Goal: Transaction & Acquisition: Purchase product/service

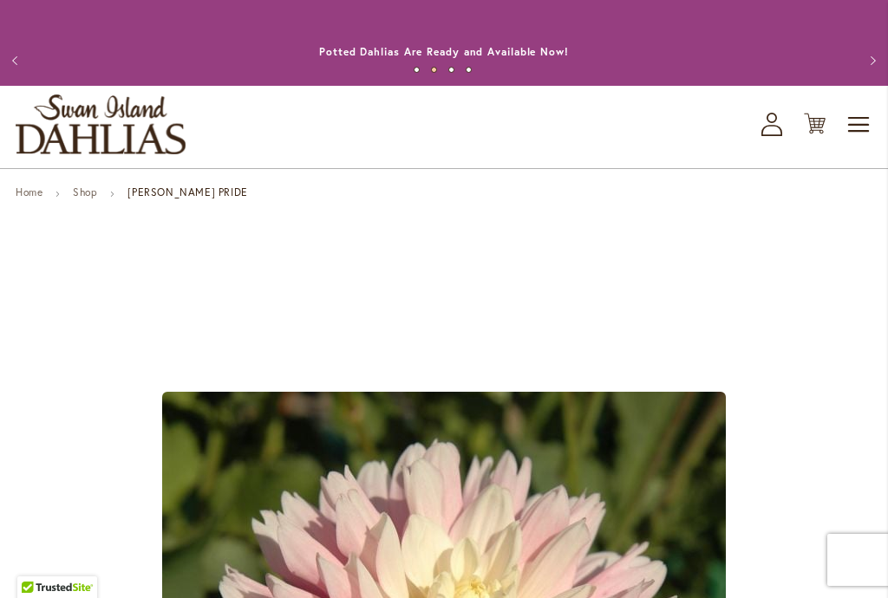
click at [81, 187] on link "Shop" at bounding box center [85, 192] width 24 height 13
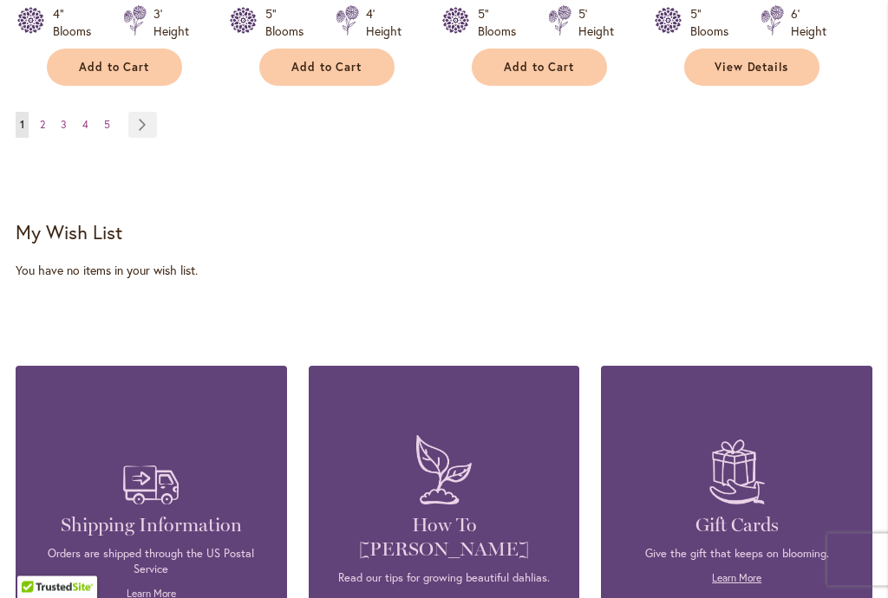
scroll to position [1792, 0]
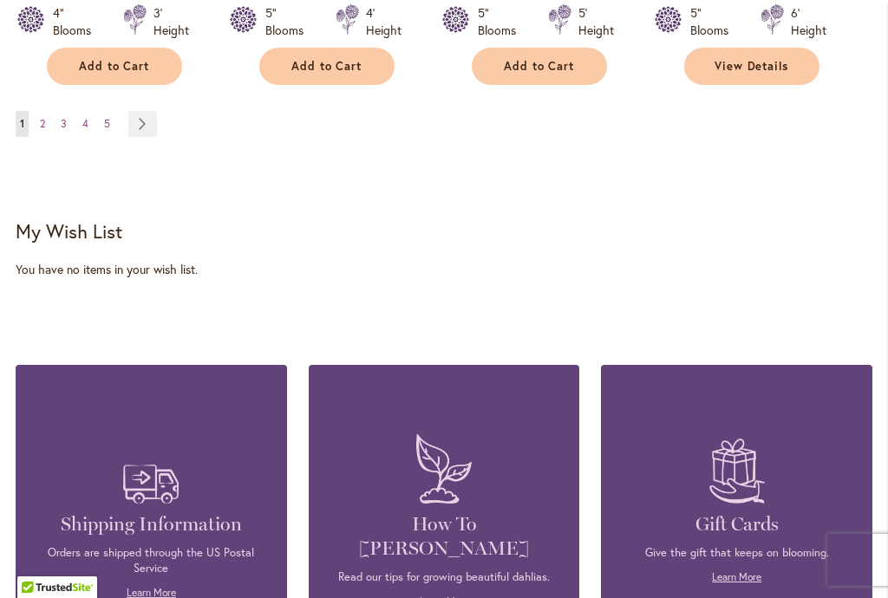
click at [140, 119] on link "Page Next" at bounding box center [142, 124] width 29 height 26
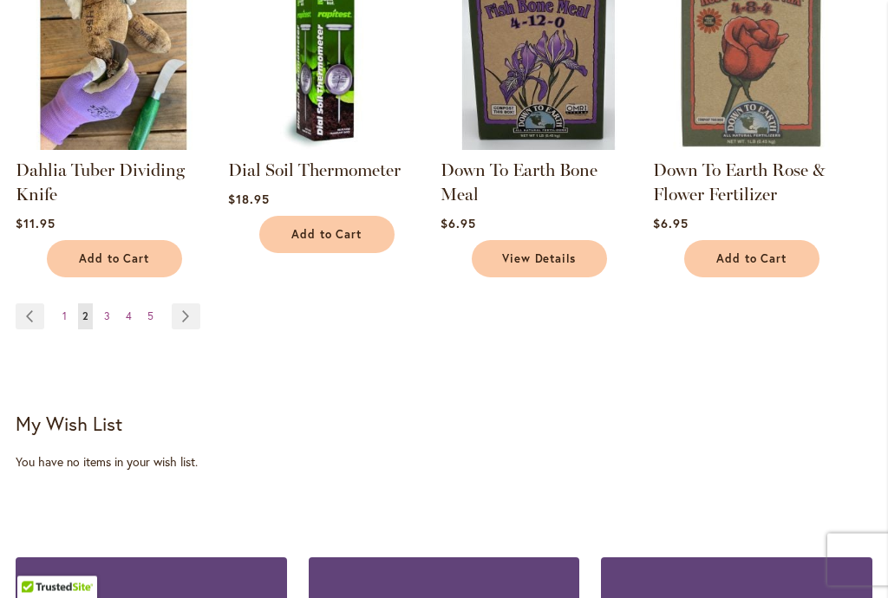
scroll to position [1611, 0]
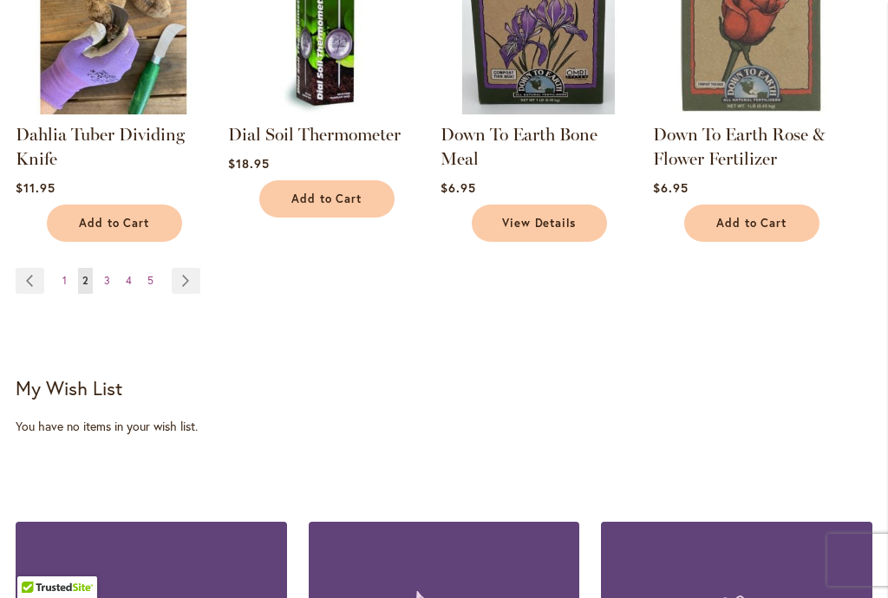
click at [180, 276] on link "Page Next" at bounding box center [186, 281] width 29 height 26
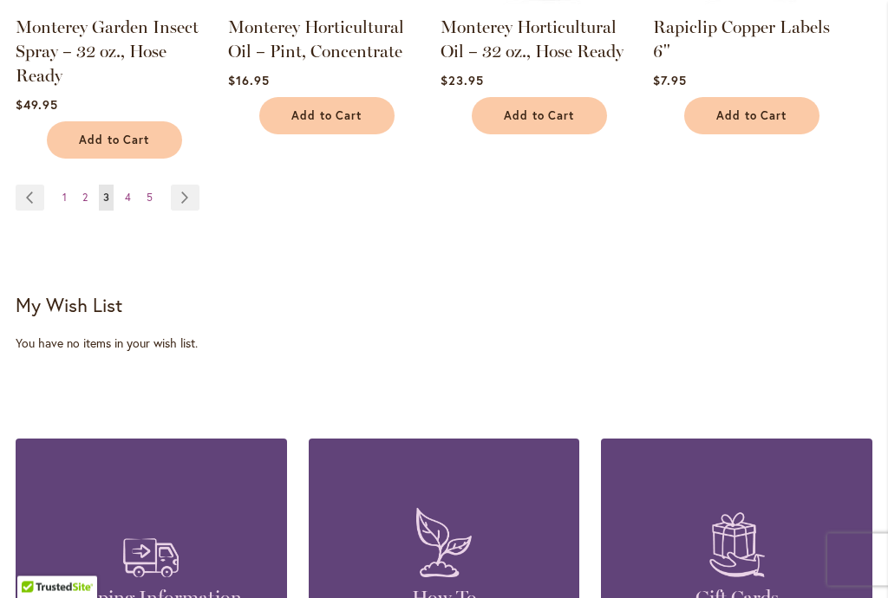
scroll to position [1670, 0]
click at [175, 185] on link "Page Next" at bounding box center [185, 198] width 29 height 26
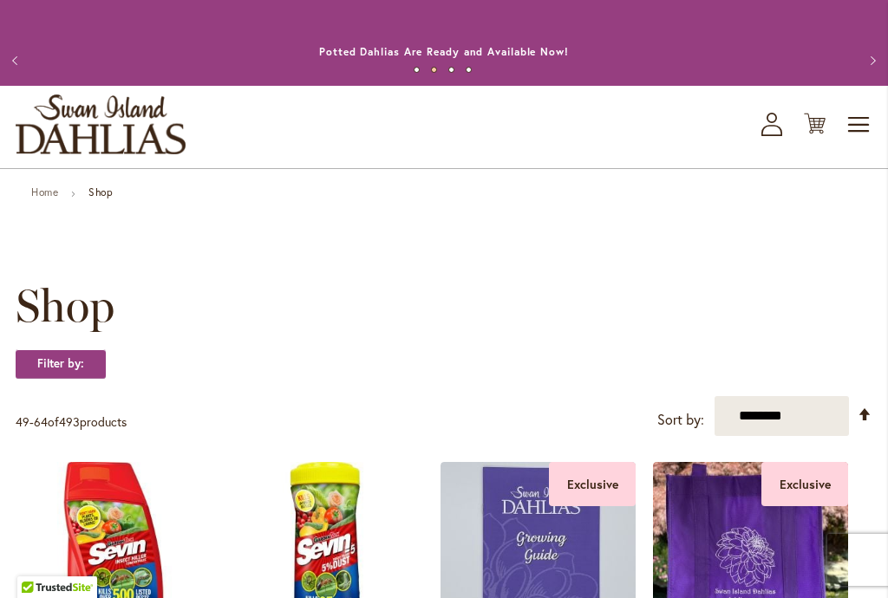
click at [859, 124] on span "Toggle Nav" at bounding box center [859, 124] width 26 height 35
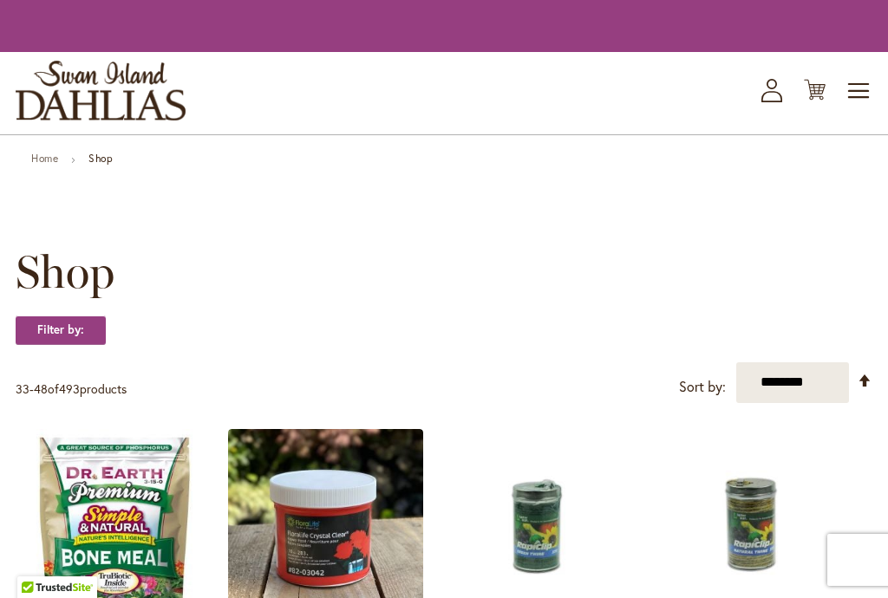
scroll to position [1670, 0]
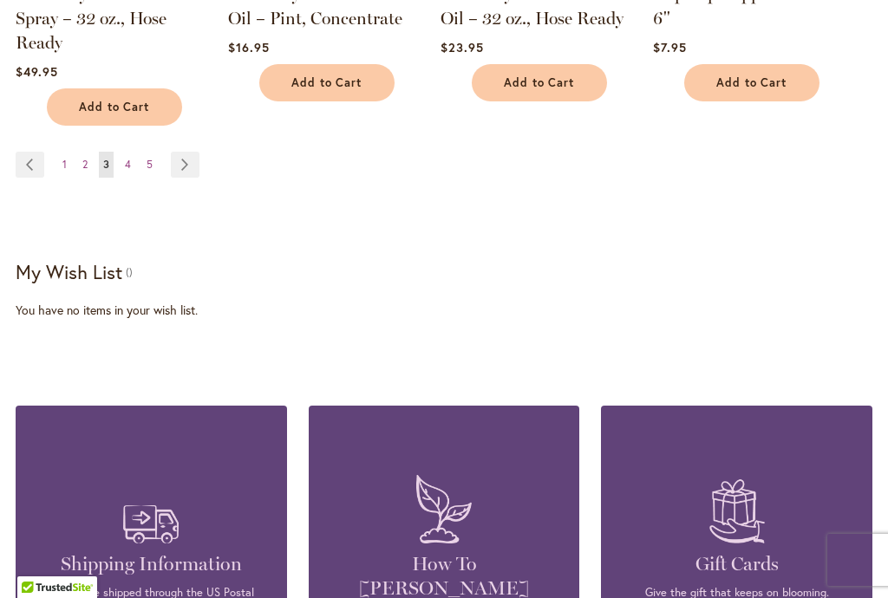
click at [174, 126] on button "Add to Cart" at bounding box center [114, 106] width 135 height 37
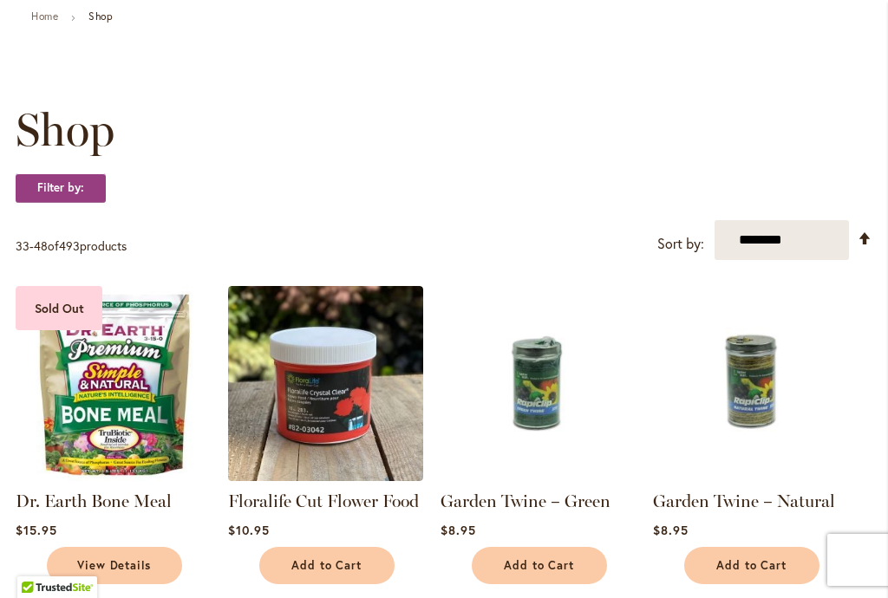
scroll to position [204, 0]
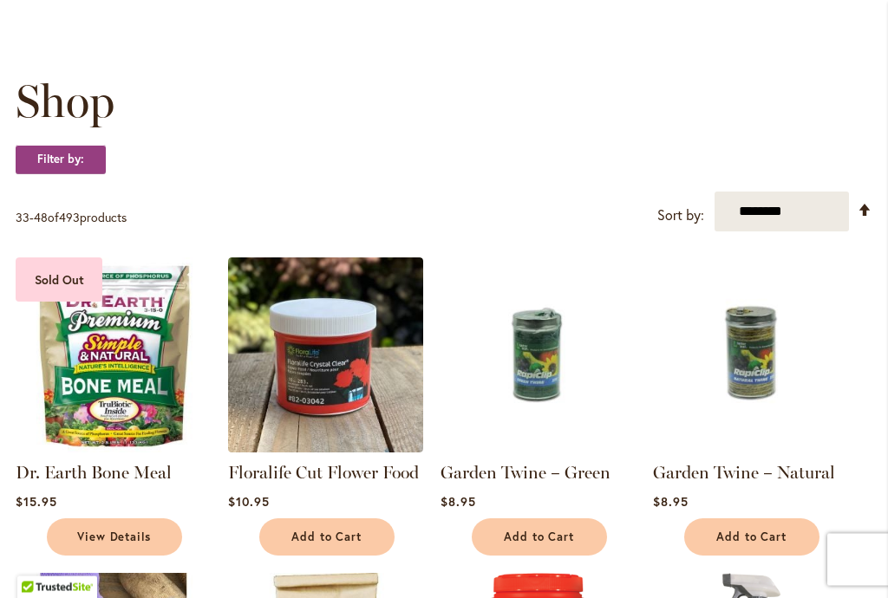
click at [822, 209] on select "**********" at bounding box center [781, 212] width 134 height 40
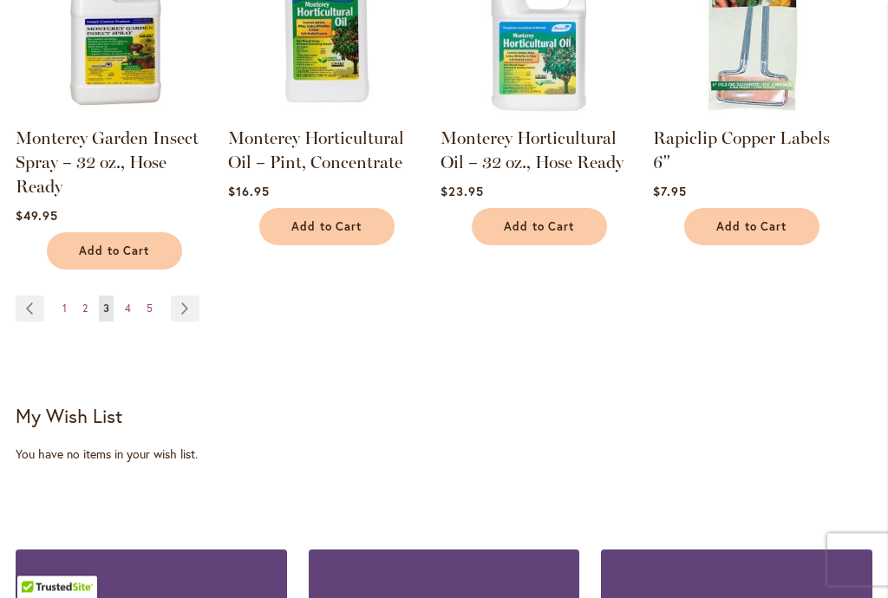
click at [187, 296] on link "Page Next" at bounding box center [185, 309] width 29 height 26
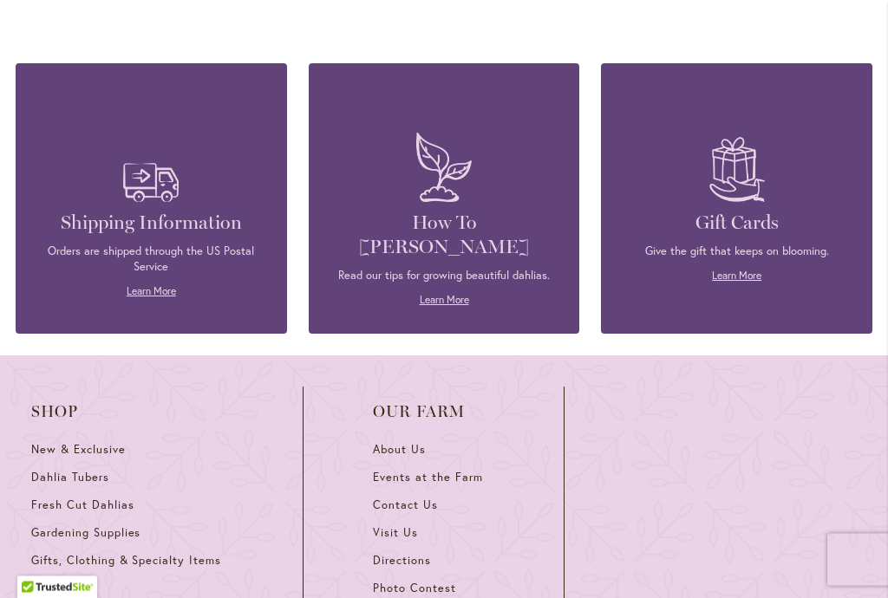
scroll to position [2041, 0]
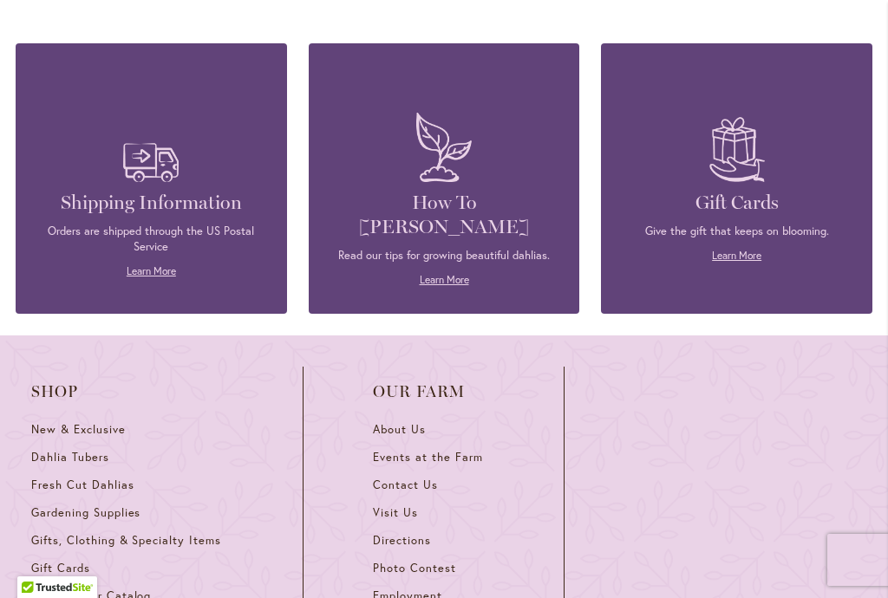
click at [96, 453] on span "Dahlia Tubers" at bounding box center [70, 457] width 78 height 15
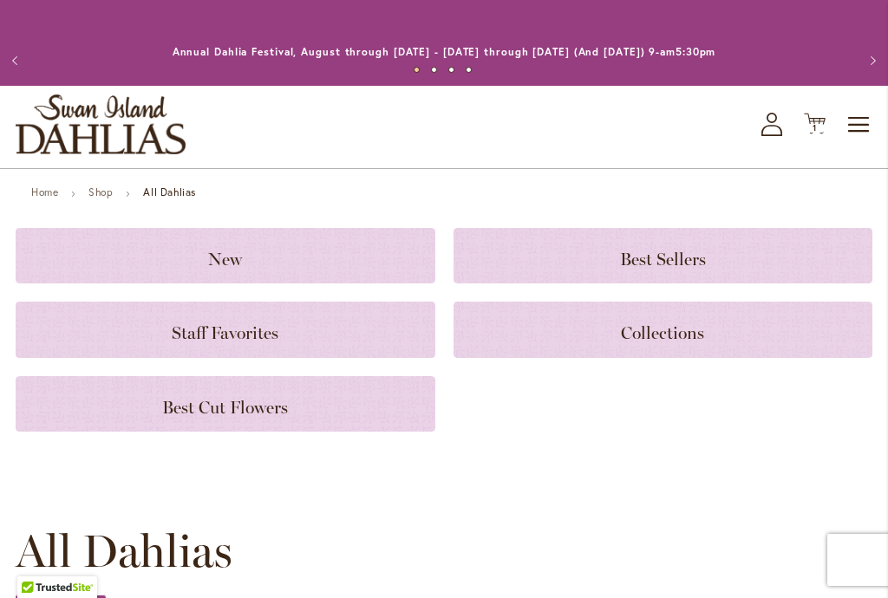
click at [282, 404] on span "Best Cut Flowers" at bounding box center [225, 407] width 126 height 21
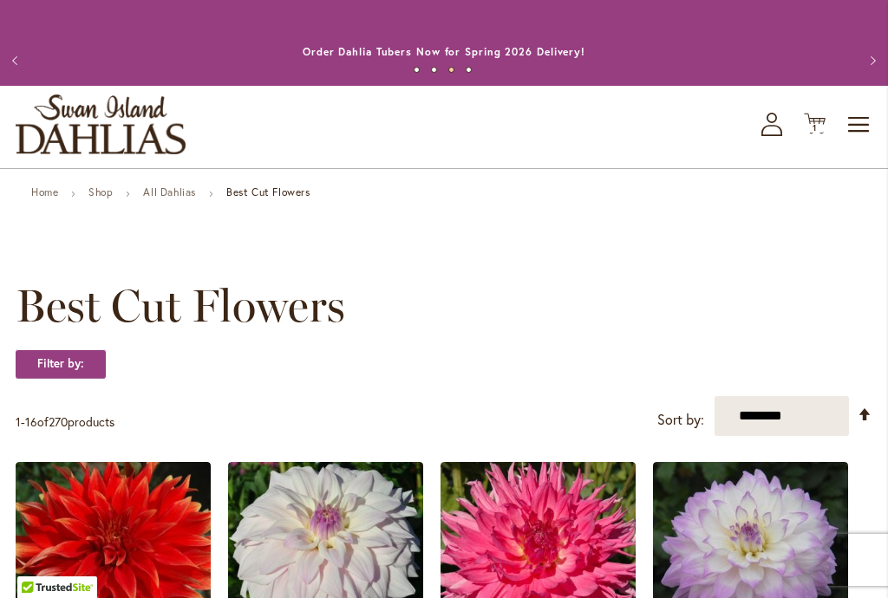
click at [160, 186] on link "All Dahlias" at bounding box center [169, 192] width 53 height 13
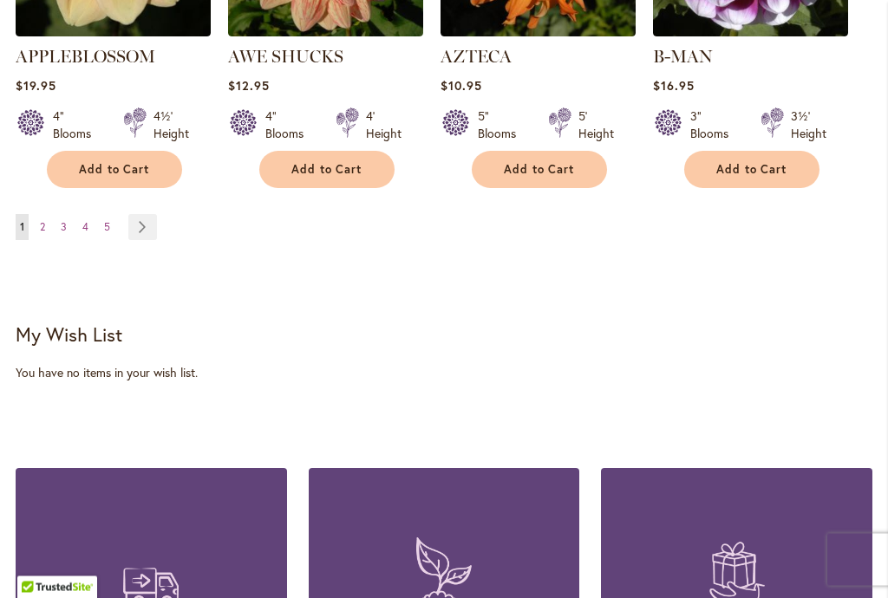
scroll to position [1983, 0]
click at [129, 214] on link "Page Next" at bounding box center [142, 227] width 29 height 26
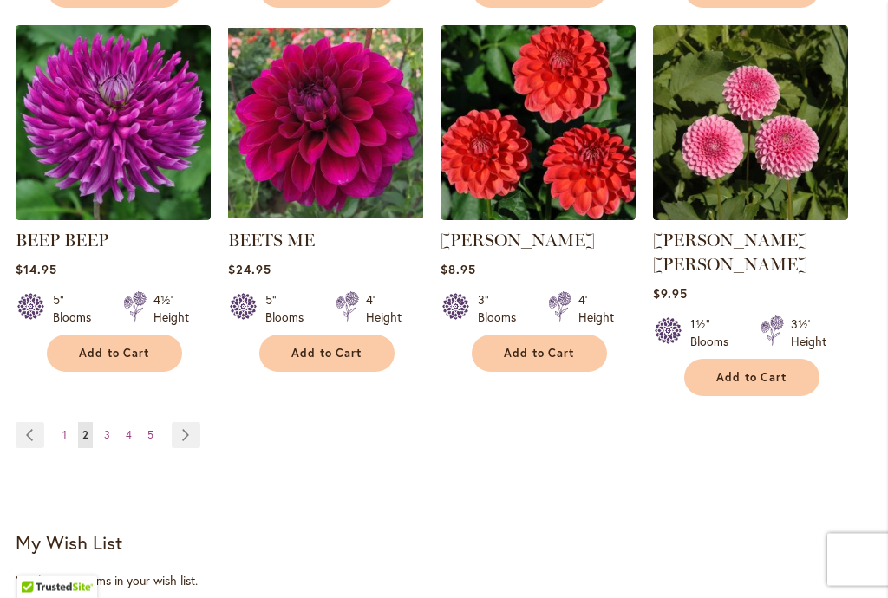
scroll to position [1775, 0]
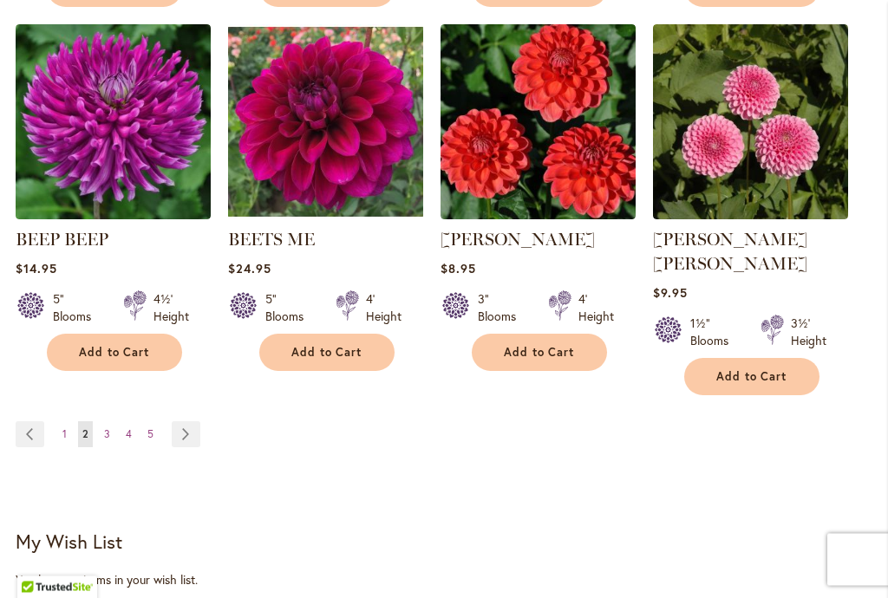
click at [191, 422] on link "Page Next" at bounding box center [186, 435] width 29 height 26
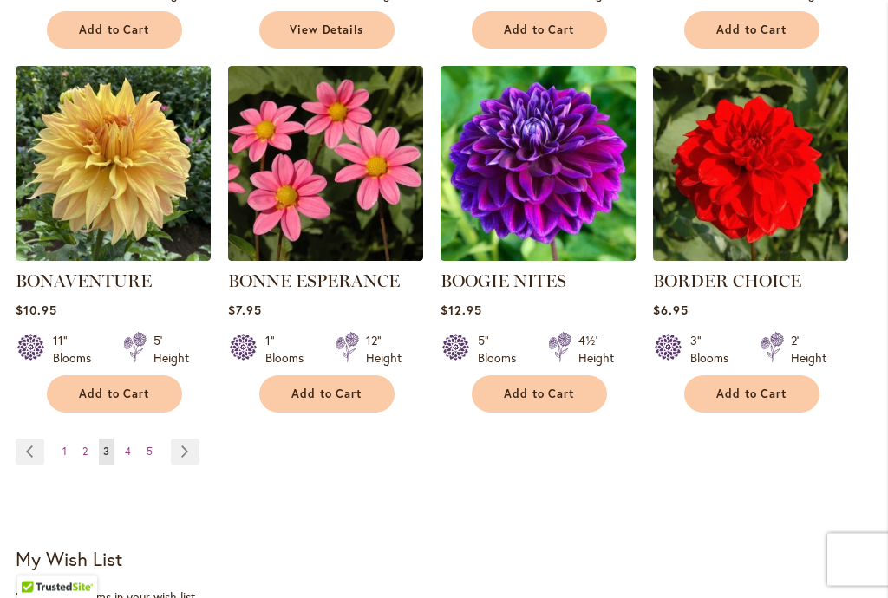
scroll to position [1734, 0]
click at [186, 444] on link "Page Next" at bounding box center [185, 452] width 29 height 26
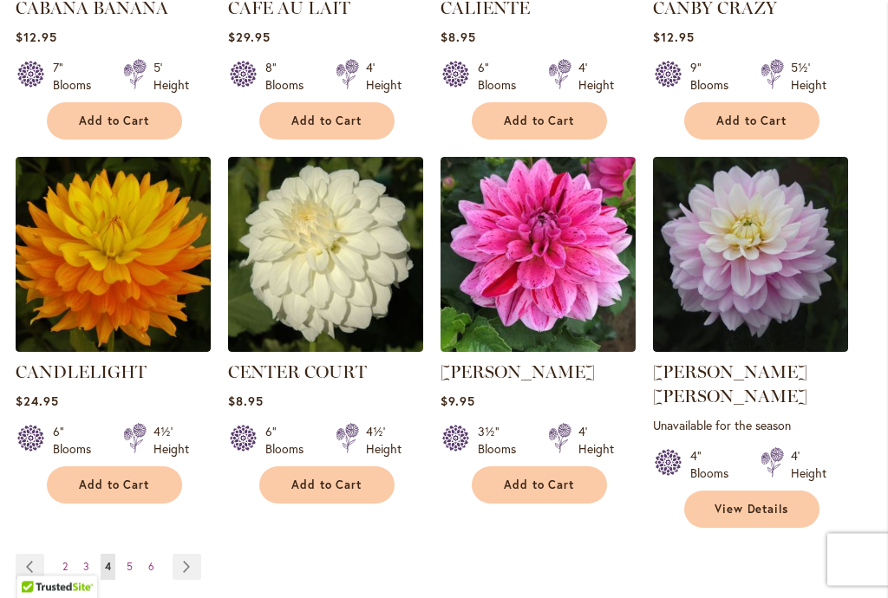
scroll to position [1668, 0]
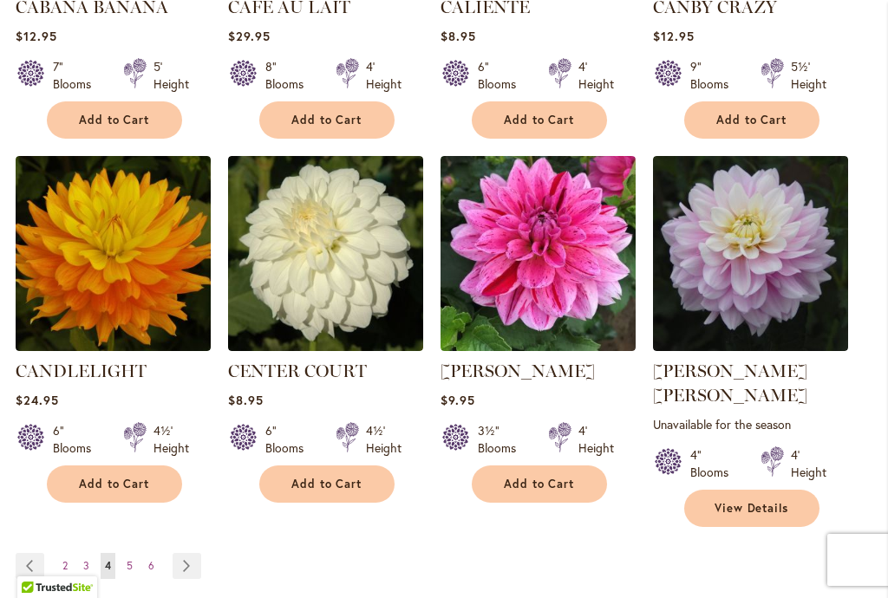
click at [176, 553] on link "Page Next" at bounding box center [187, 566] width 29 height 26
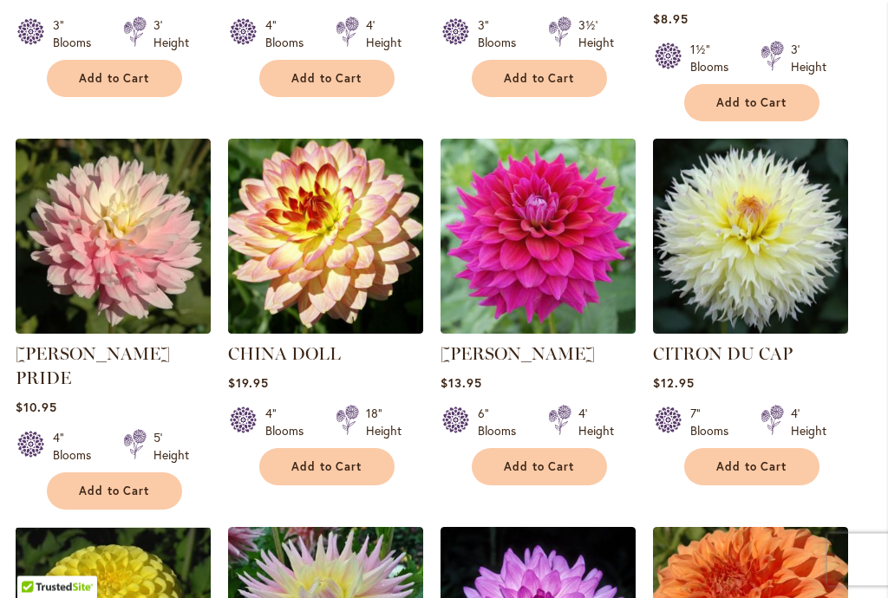
scroll to position [1321, 0]
click at [786, 459] on span "Add to Cart" at bounding box center [751, 466] width 71 height 15
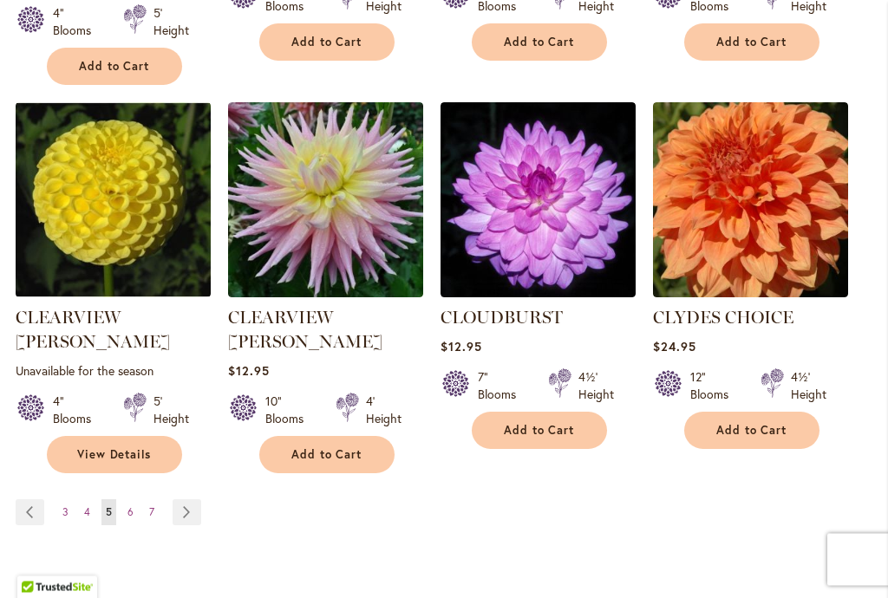
scroll to position [1793, 0]
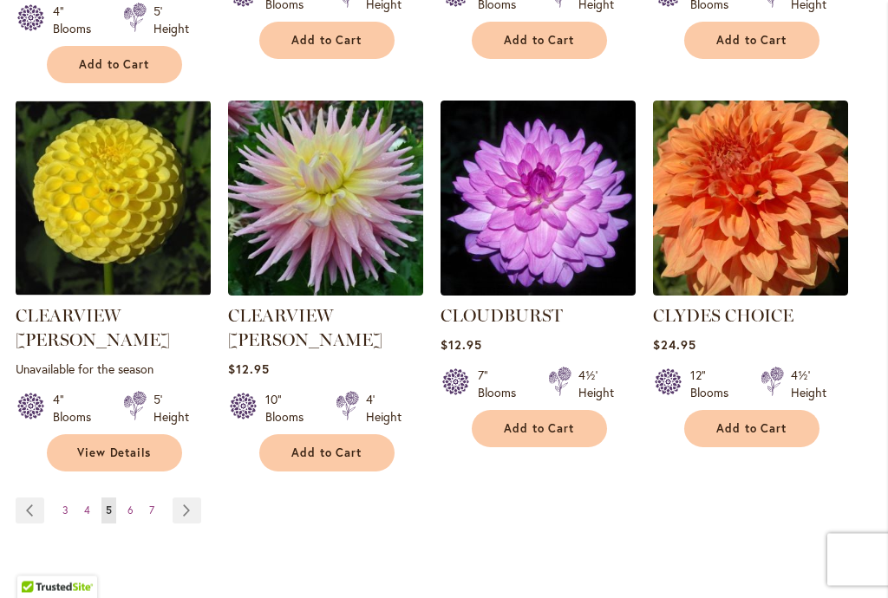
click at [336, 435] on button "Add to Cart" at bounding box center [326, 453] width 135 height 37
click at [189, 498] on link "Page Next" at bounding box center [187, 511] width 29 height 26
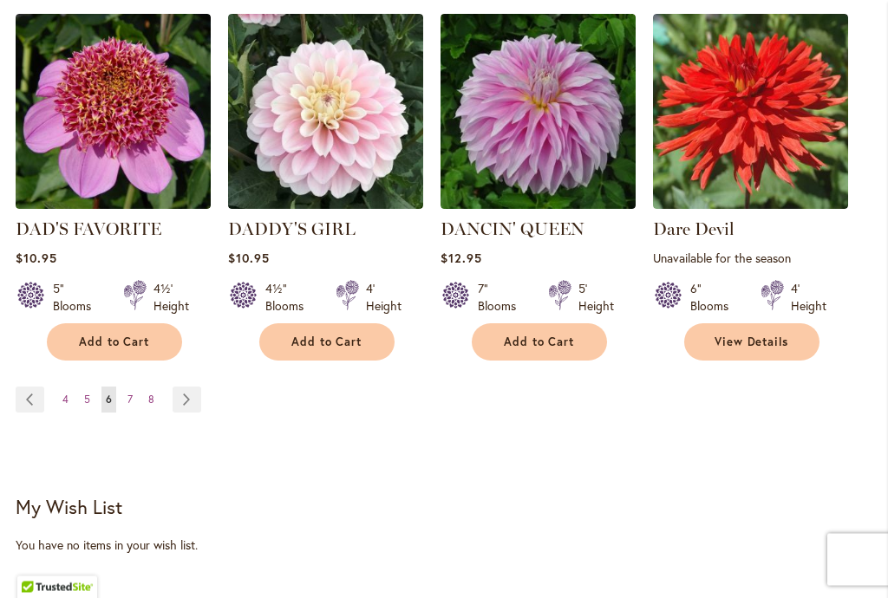
scroll to position [1827, 0]
click at [192, 394] on link "Page Next" at bounding box center [187, 400] width 29 height 26
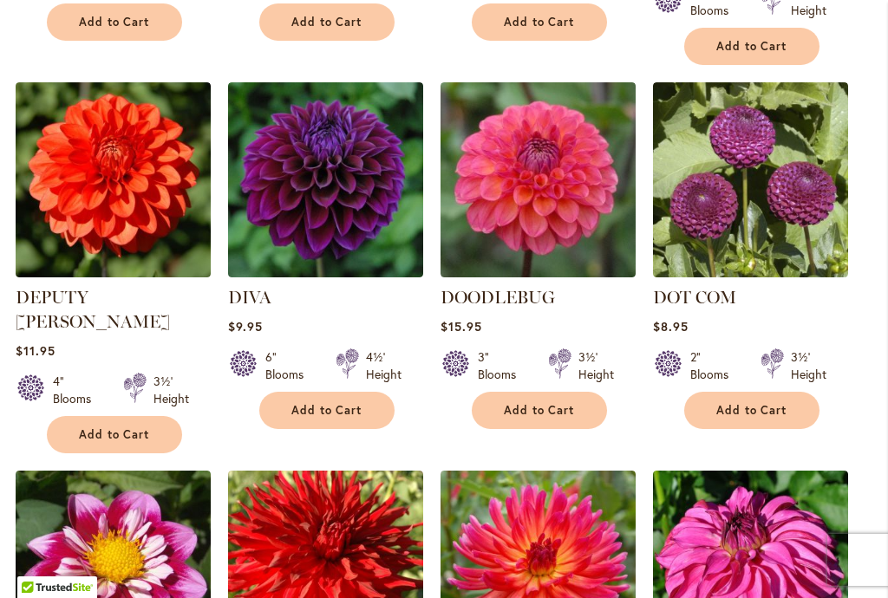
scroll to position [897, 0]
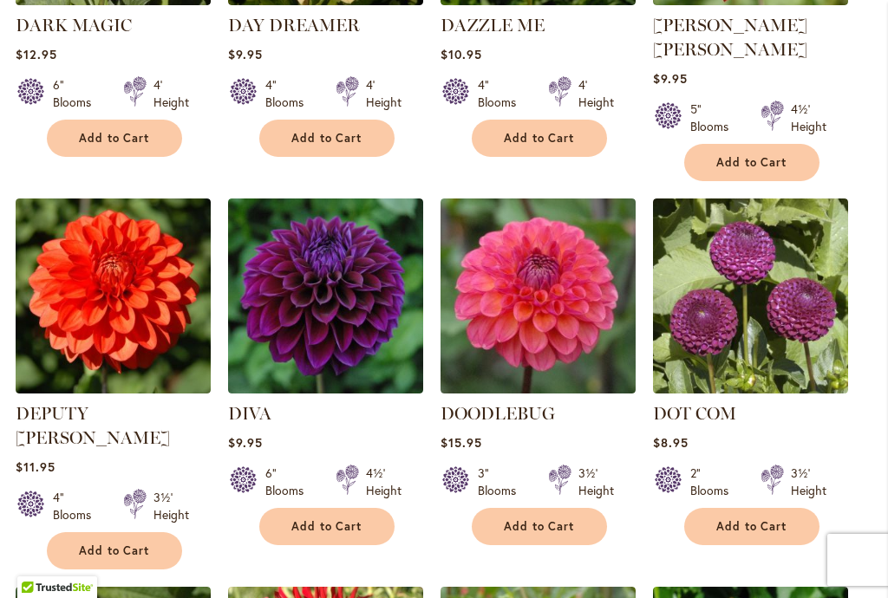
click at [580, 508] on button "Add to Cart" at bounding box center [539, 526] width 135 height 37
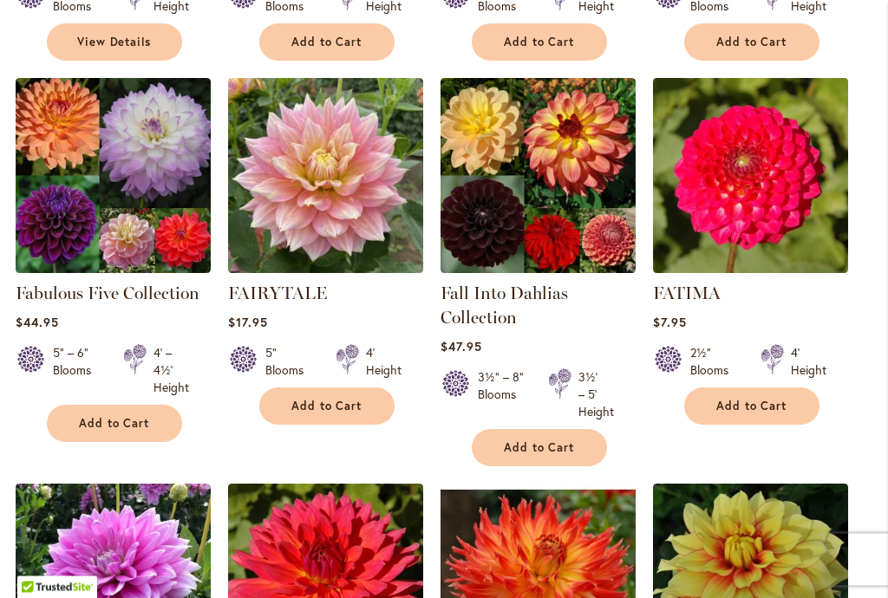
scroll to position [1358, 0]
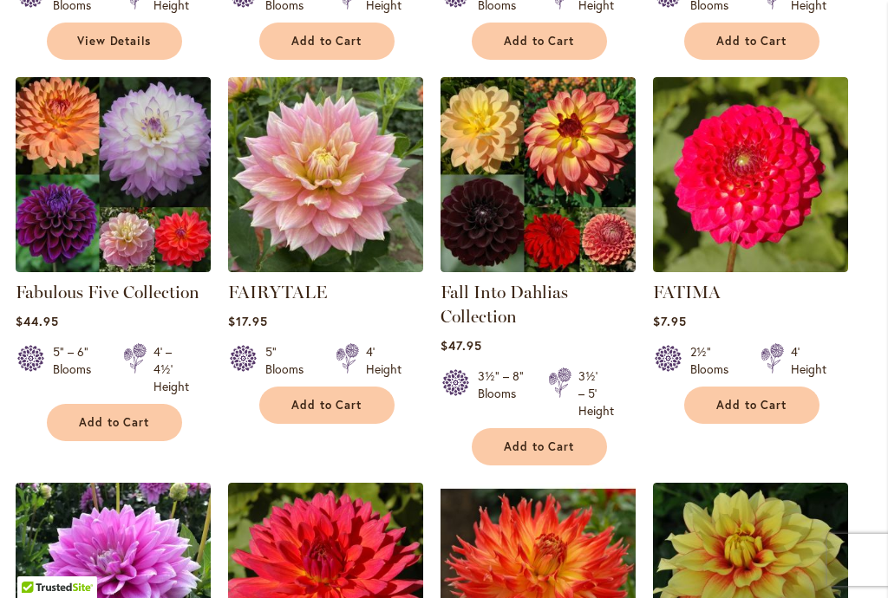
click at [561, 282] on link "Fall Into Dahlias Collection" at bounding box center [503, 304] width 127 height 45
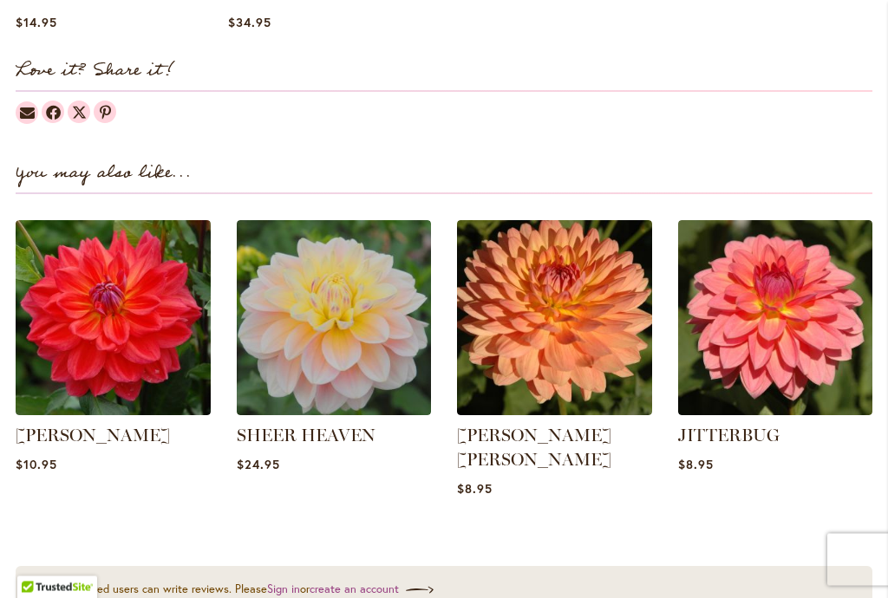
scroll to position [2449, 0]
